Goal: Transaction & Acquisition: Purchase product/service

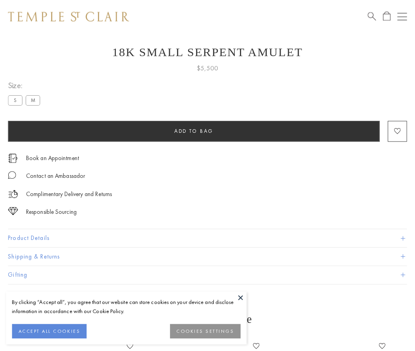
scroll to position [17, 0]
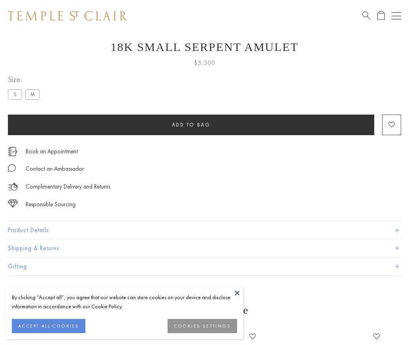
click at [191, 125] on span "Add to bag" at bounding box center [191, 124] width 39 height 7
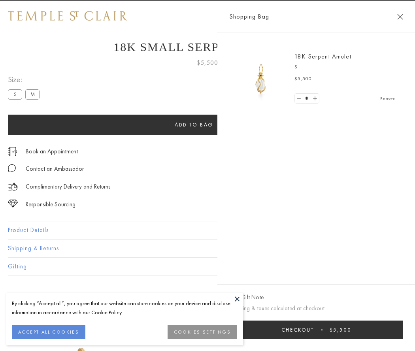
click at [315, 330] on span "Checkout" at bounding box center [298, 330] width 33 height 7
